Goal: Navigation & Orientation: Find specific page/section

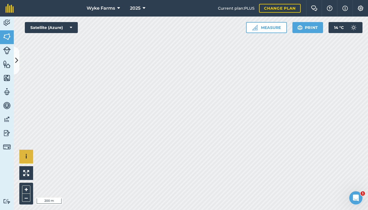
click at [26, 157] on span "i" at bounding box center [26, 156] width 2 height 7
click at [28, 158] on button "›" at bounding box center [26, 157] width 14 height 14
